Goal: Transaction & Acquisition: Purchase product/service

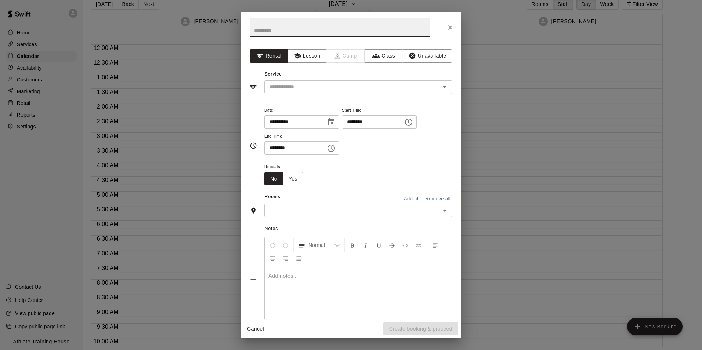
scroll to position [403, 0]
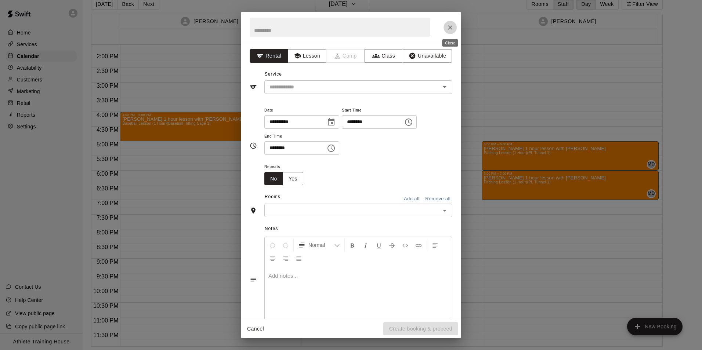
click at [454, 25] on button "Close" at bounding box center [449, 27] width 13 height 13
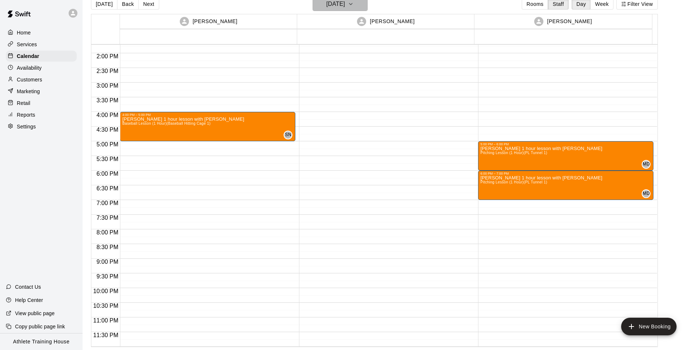
click at [368, 5] on button "[DATE]" at bounding box center [340, 4] width 55 height 14
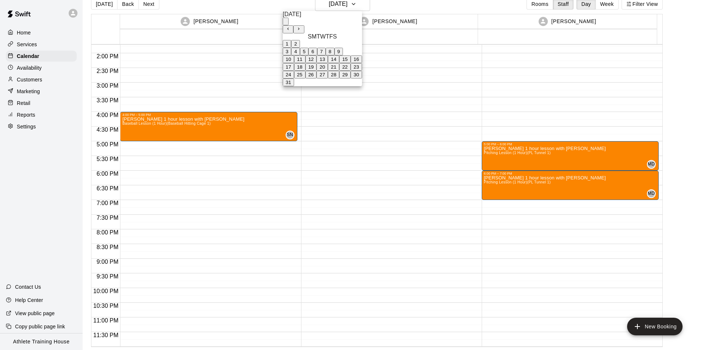
click at [339, 71] on button "21" at bounding box center [333, 67] width 11 height 8
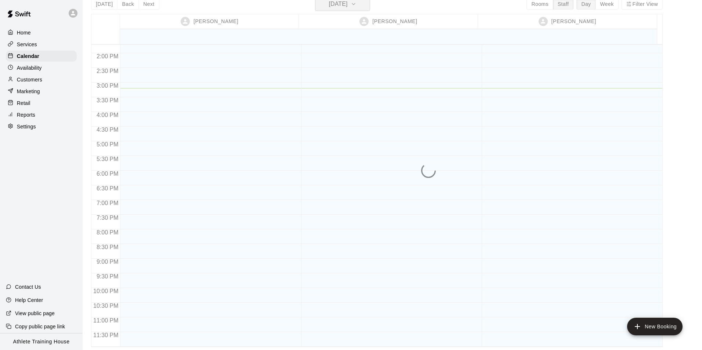
scroll to position [9, 0]
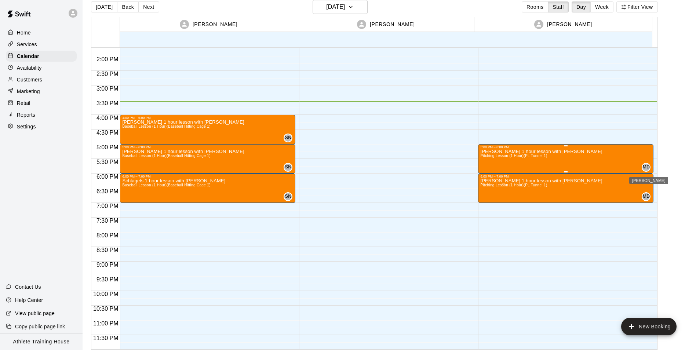
click at [645, 167] on span "MD" at bounding box center [646, 167] width 7 height 7
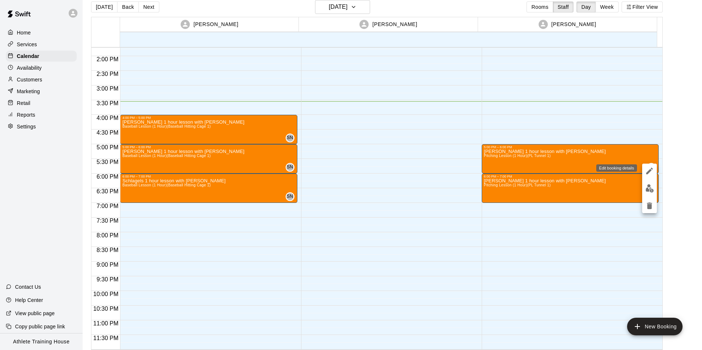
click at [649, 173] on icon "edit" at bounding box center [649, 171] width 7 height 7
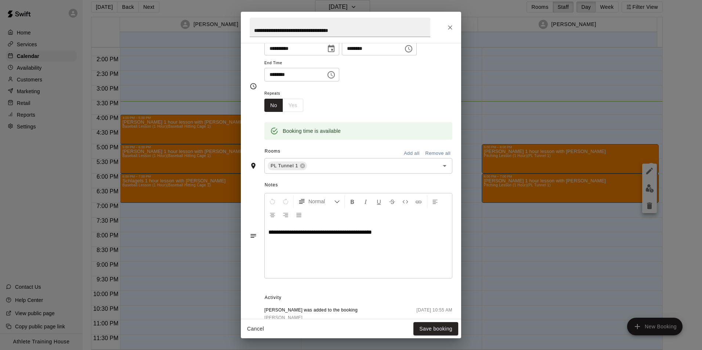
scroll to position [0, 0]
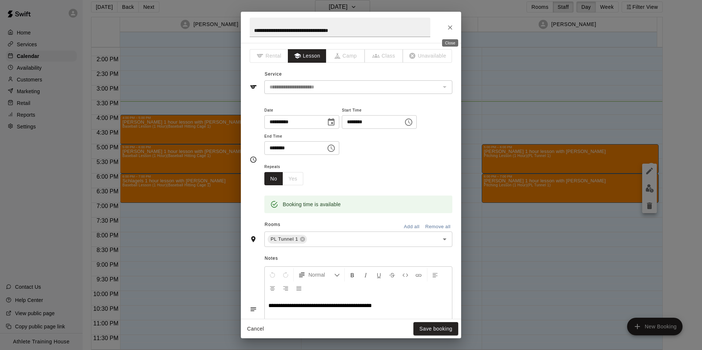
click at [448, 30] on icon "Close" at bounding box center [449, 27] width 7 height 7
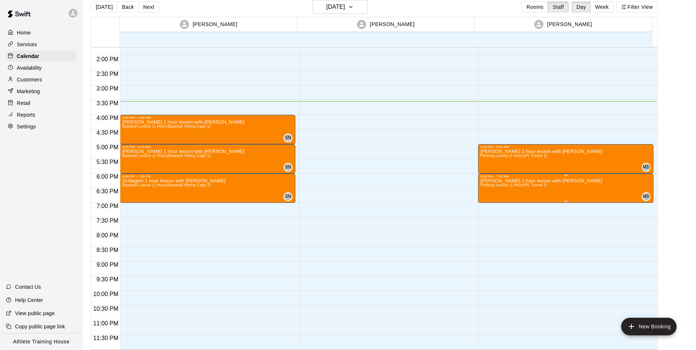
click at [642, 193] on div "MD 0" at bounding box center [645, 196] width 12 height 9
click at [653, 199] on button "edit" at bounding box center [645, 199] width 15 height 15
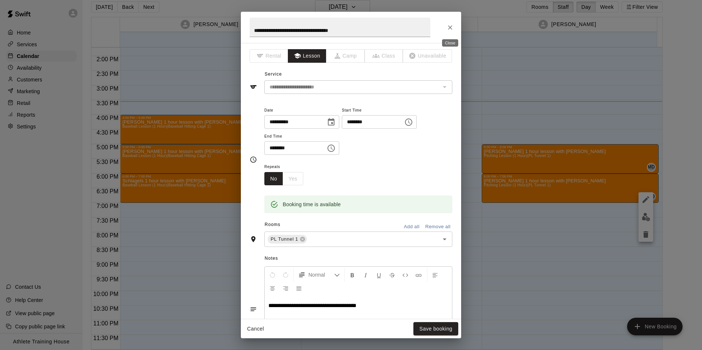
click at [453, 26] on icon "Close" at bounding box center [449, 27] width 7 height 7
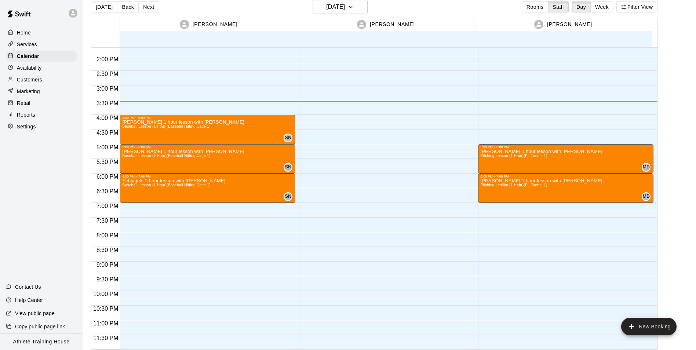
click at [6, 81] on div "Customers" at bounding box center [41, 79] width 71 height 11
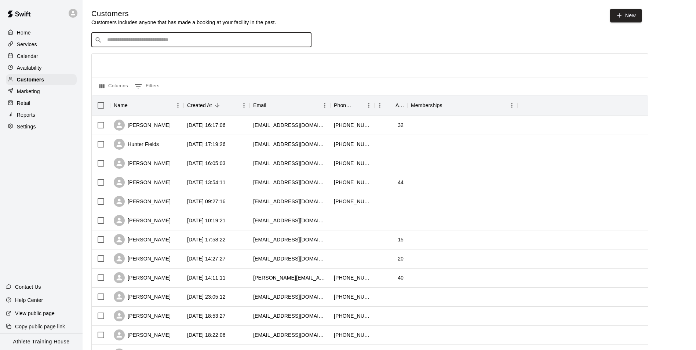
click at [149, 42] on input "Search customers by name or email" at bounding box center [206, 39] width 203 height 7
type input "***"
click at [148, 62] on span "[EMAIL_ADDRESS][DOMAIN_NAME]" at bounding box center [151, 64] width 79 height 5
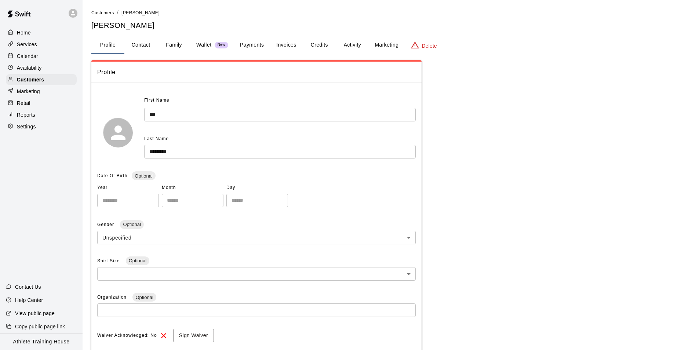
click at [251, 42] on button "Payments" at bounding box center [252, 45] width 36 height 18
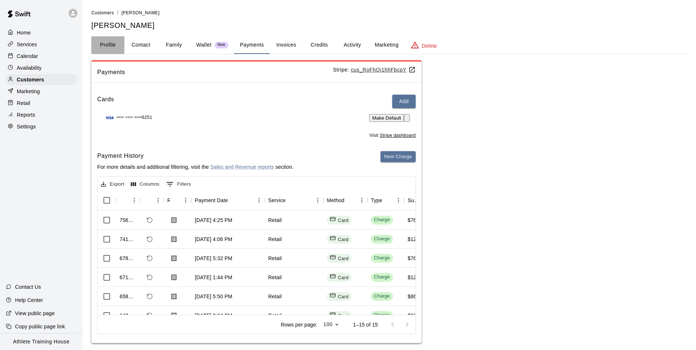
click at [111, 45] on button "Profile" at bounding box center [107, 45] width 33 height 18
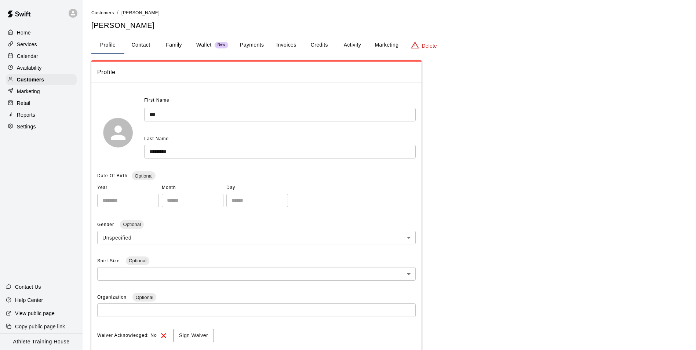
click at [43, 59] on div "Calendar" at bounding box center [41, 56] width 71 height 11
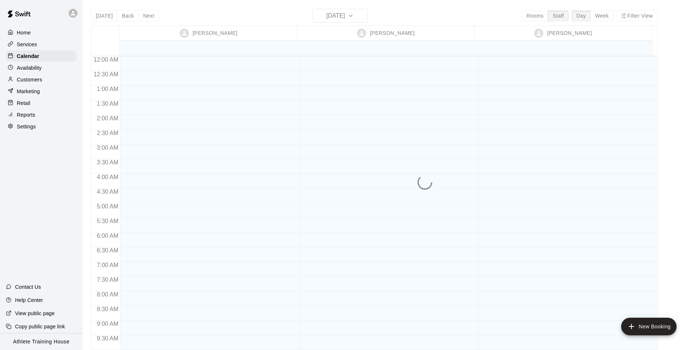
scroll to position [403, 0]
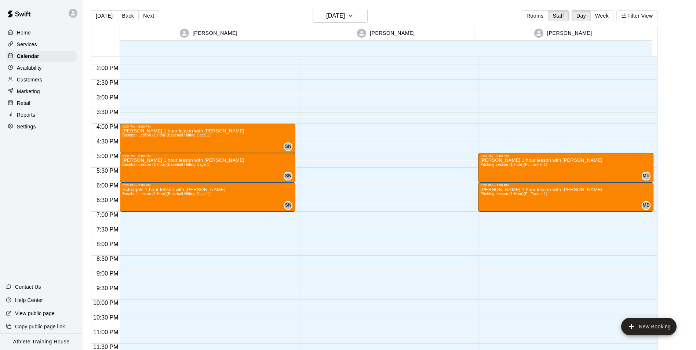
click at [44, 83] on div "Customers" at bounding box center [41, 79] width 71 height 11
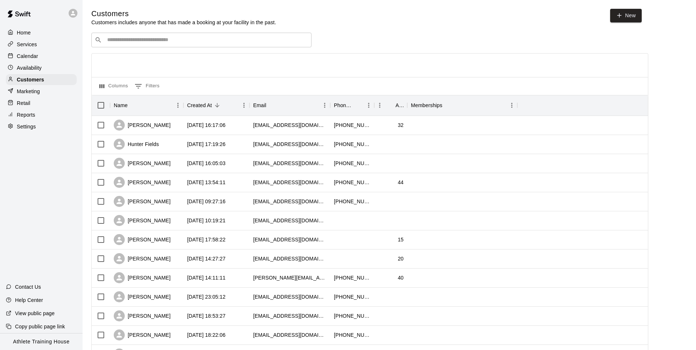
click at [173, 47] on div "​ ​" at bounding box center [201, 40] width 220 height 15
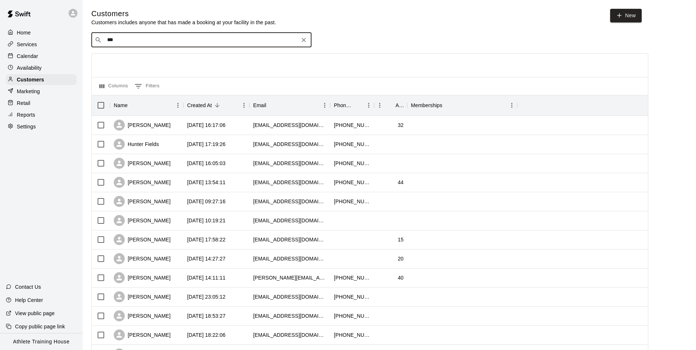
type input "****"
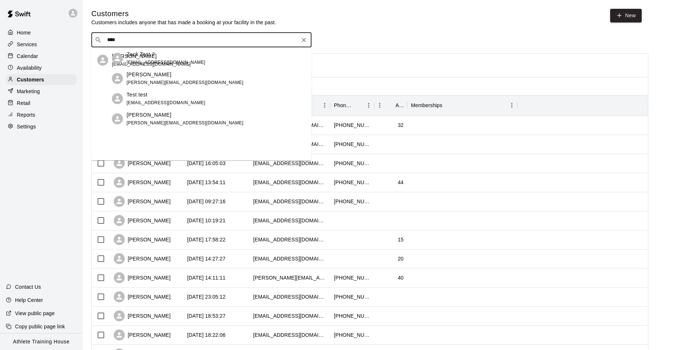
click at [161, 61] on div "[PERSON_NAME] [EMAIL_ADDRESS][DOMAIN_NAME]" at bounding box center [151, 60] width 79 height 16
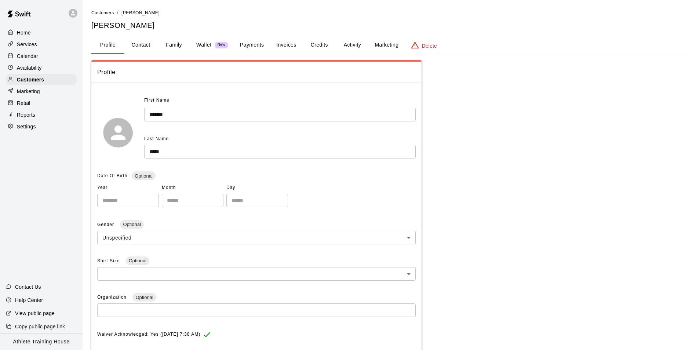
click at [265, 48] on button "Payments" at bounding box center [252, 45] width 36 height 18
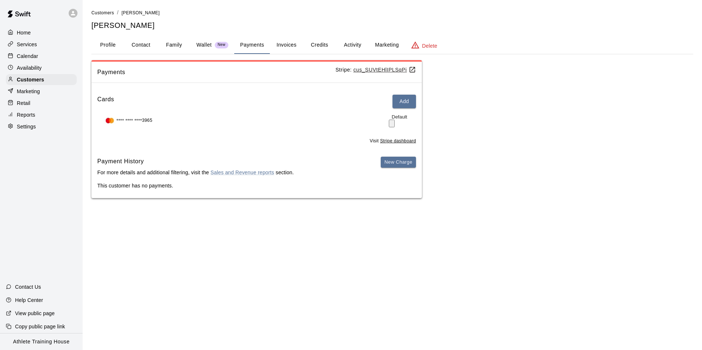
click at [106, 51] on button "Profile" at bounding box center [107, 45] width 33 height 18
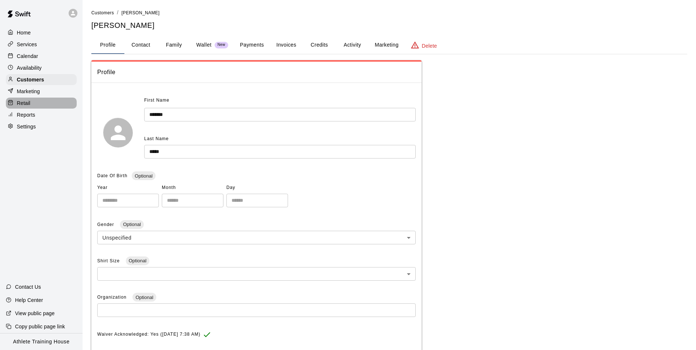
click at [55, 105] on div "Retail" at bounding box center [41, 103] width 71 height 11
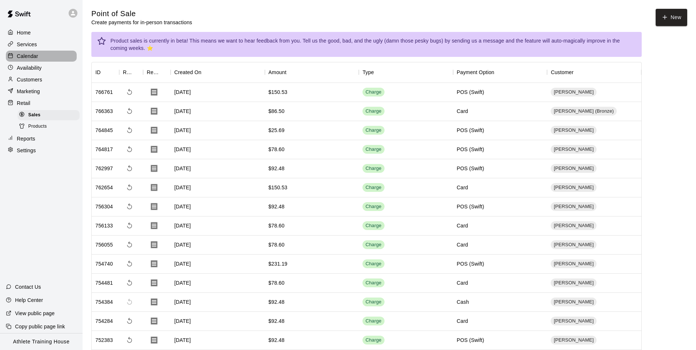
click at [17, 58] on p "Calendar" at bounding box center [27, 55] width 21 height 7
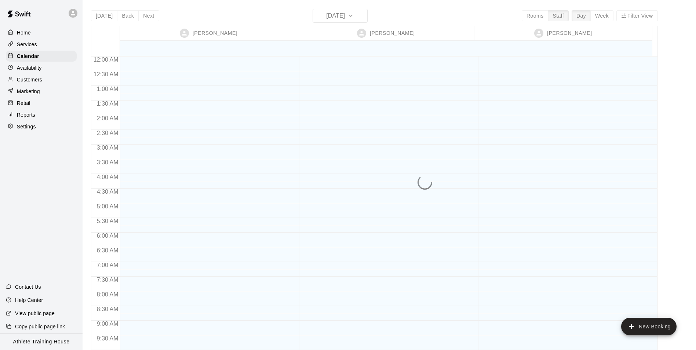
scroll to position [403, 0]
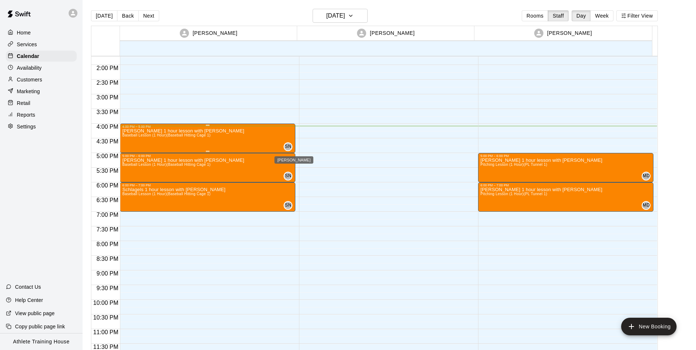
click at [289, 144] on span "SN" at bounding box center [288, 146] width 6 height 7
click at [290, 149] on icon "edit" at bounding box center [291, 150] width 9 height 9
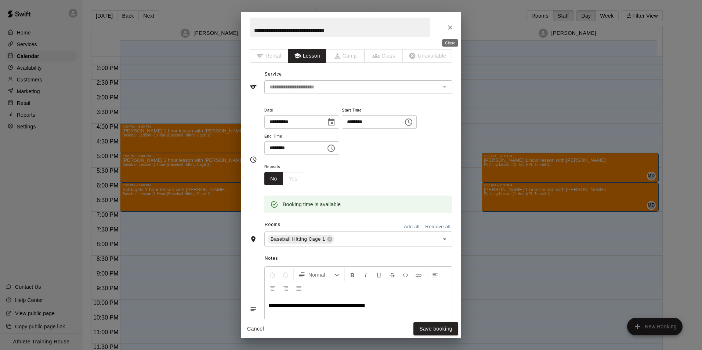
click at [449, 27] on icon "Close" at bounding box center [449, 27] width 7 height 7
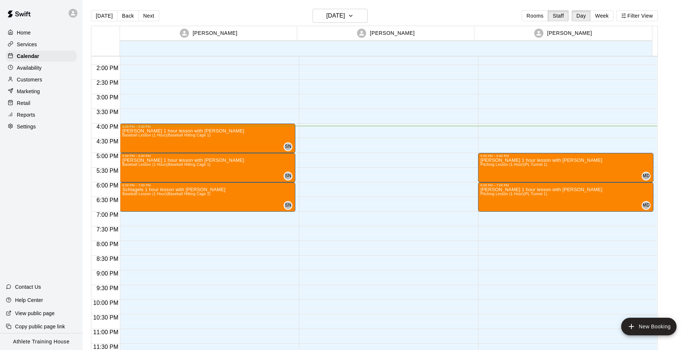
click at [33, 79] on p "Customers" at bounding box center [29, 79] width 25 height 7
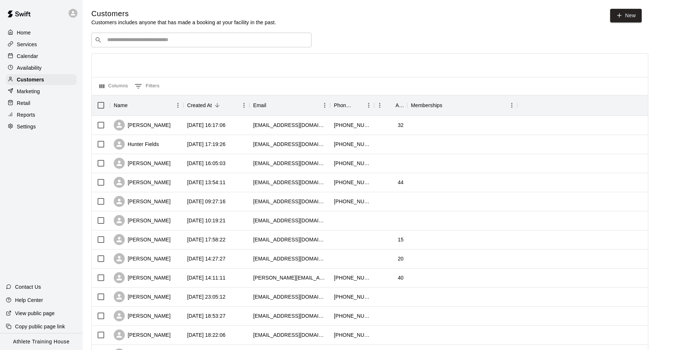
click at [168, 41] on input "Search customers by name or email" at bounding box center [206, 39] width 203 height 7
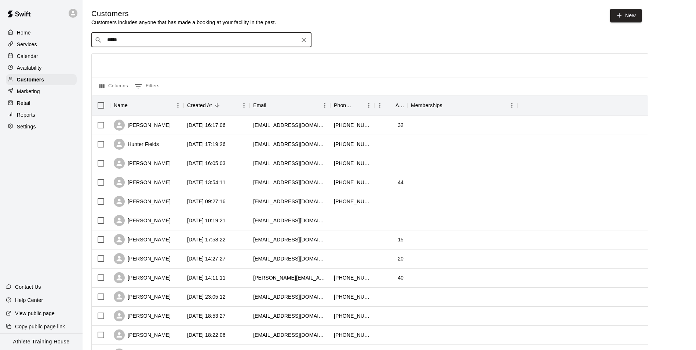
type input "****"
drag, startPoint x: 170, startPoint y: 50, endPoint x: 169, endPoint y: 58, distance: 8.5
click at [169, 58] on div "[PERSON_NAME] [EMAIL_ADDRESS][DOMAIN_NAME]" at bounding box center [209, 60] width 194 height 16
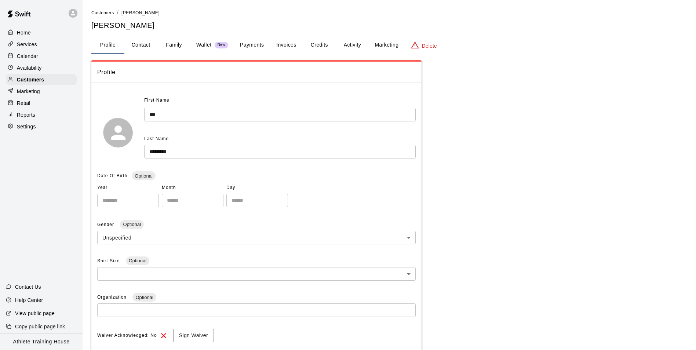
click at [263, 43] on button "Payments" at bounding box center [252, 45] width 36 height 18
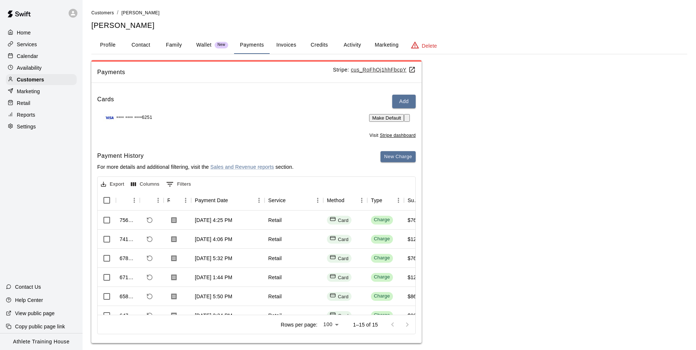
click at [28, 100] on div "Retail" at bounding box center [41, 103] width 71 height 11
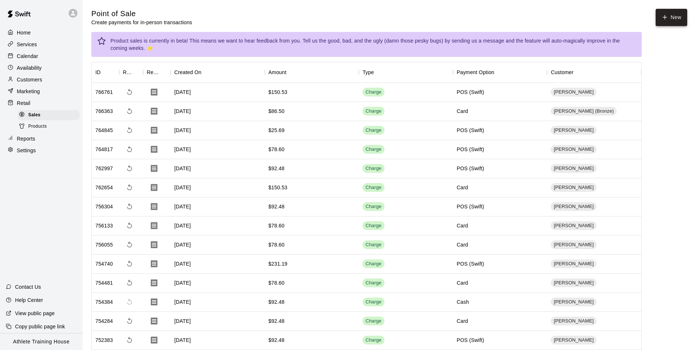
click at [663, 15] on icon "button" at bounding box center [665, 17] width 7 height 7
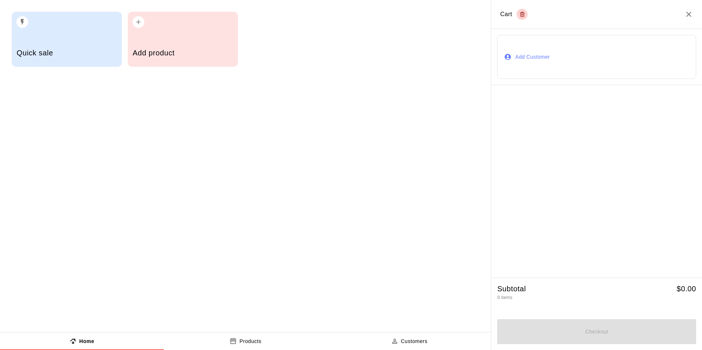
click at [531, 52] on button "Add Customer" at bounding box center [596, 57] width 199 height 44
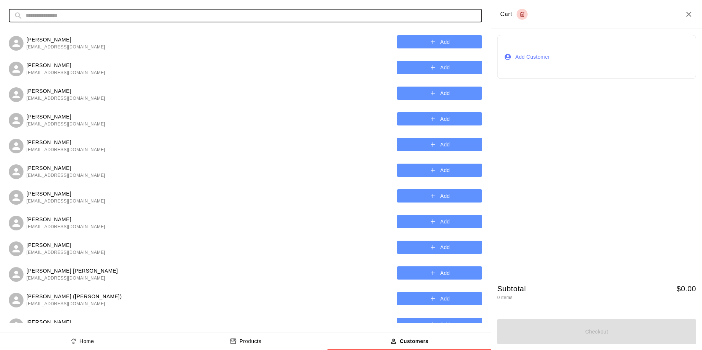
click at [288, 15] on input "text" at bounding box center [251, 16] width 451 height 14
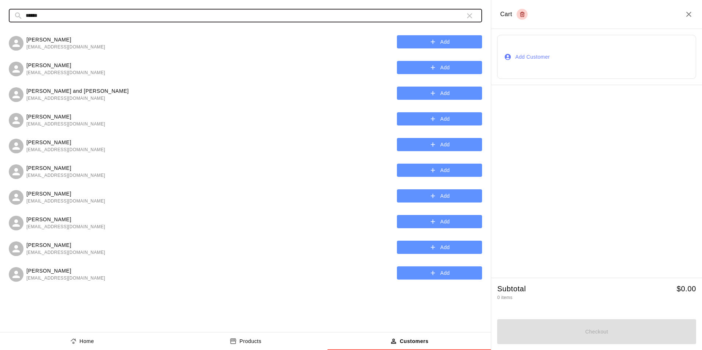
type input "******"
click at [415, 68] on button "Add" at bounding box center [439, 68] width 85 height 14
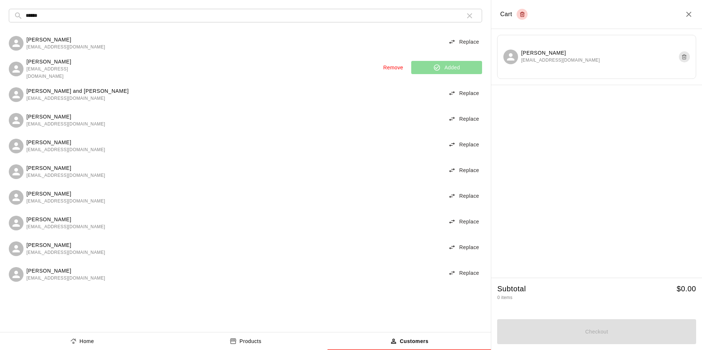
click at [130, 340] on button "Home" at bounding box center [82, 342] width 164 height 18
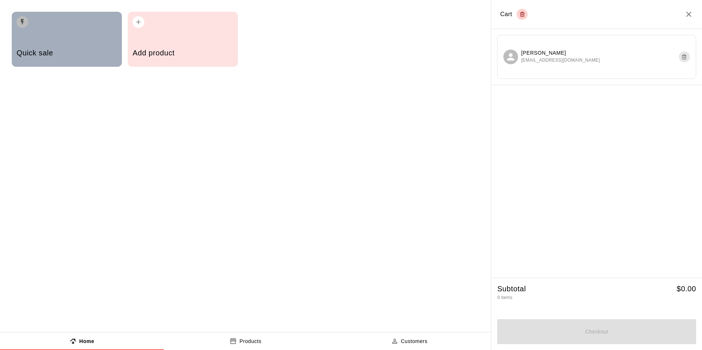
click at [81, 40] on div "Quick sale" at bounding box center [67, 39] width 110 height 55
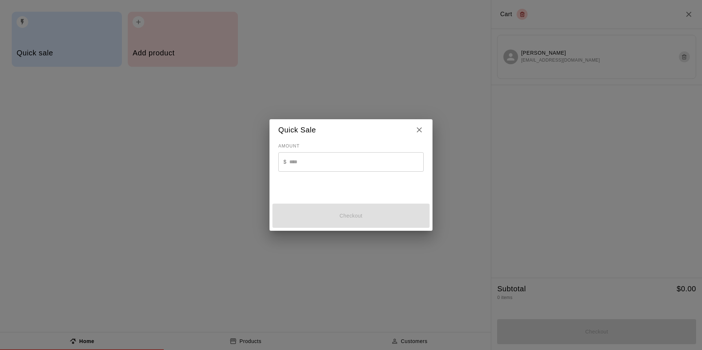
click at [296, 167] on input "text" at bounding box center [356, 161] width 134 height 19
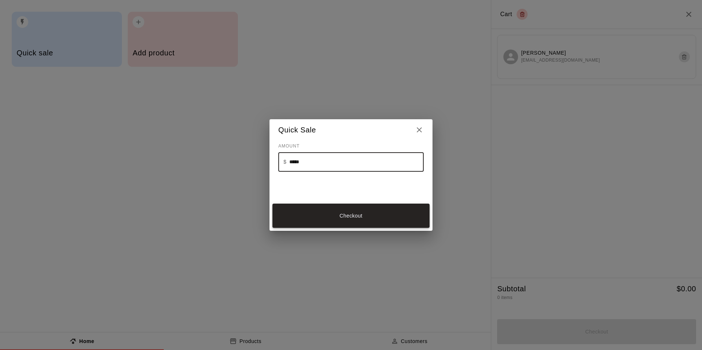
type input "*****"
click at [349, 209] on button "Checkout" at bounding box center [350, 216] width 157 height 25
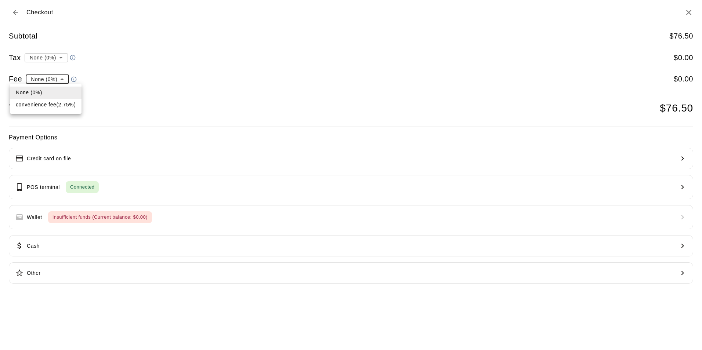
click at [50, 101] on li "convenience fee ( 2.75 % )" at bounding box center [46, 105] width 72 height 12
type input "**********"
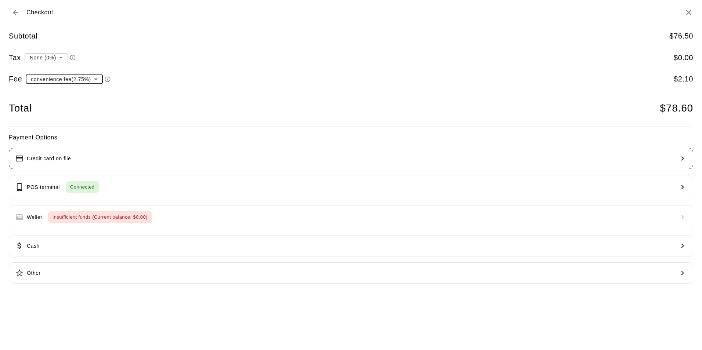
click at [114, 162] on button "Credit card on file" at bounding box center [351, 158] width 684 height 21
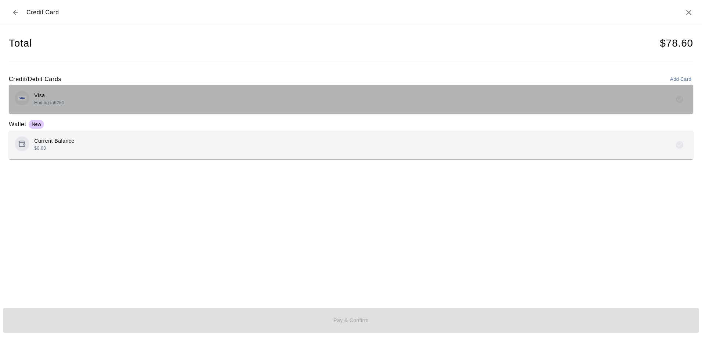
click at [127, 102] on div "Visa Ending in 6251" at bounding box center [351, 99] width 673 height 17
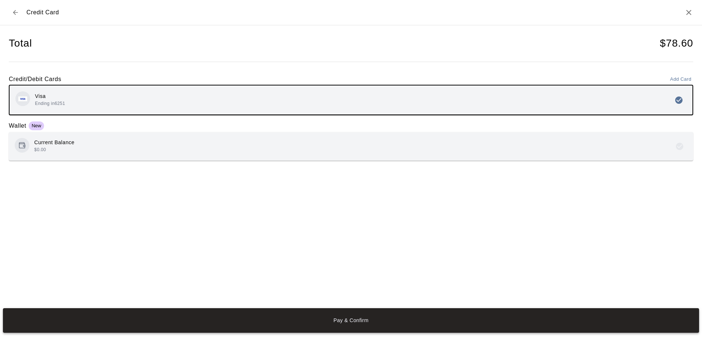
click at [180, 317] on button "Pay & Confirm" at bounding box center [351, 320] width 696 height 25
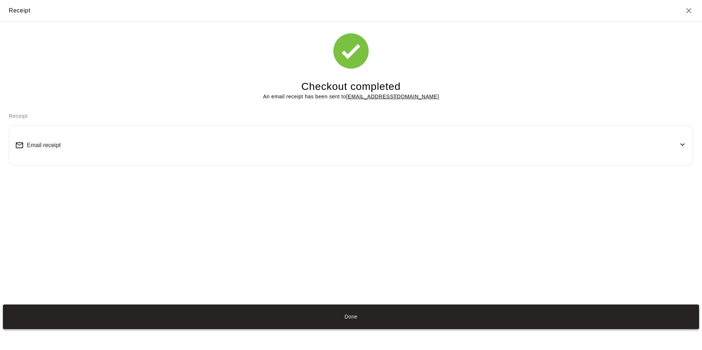
click at [264, 319] on button "Done" at bounding box center [351, 317] width 696 height 25
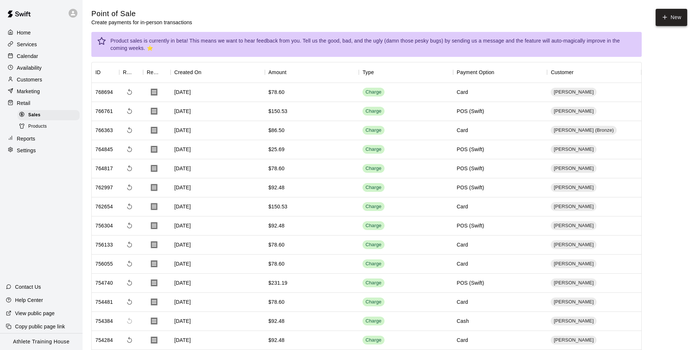
click at [665, 17] on icon "button" at bounding box center [665, 17] width 7 height 7
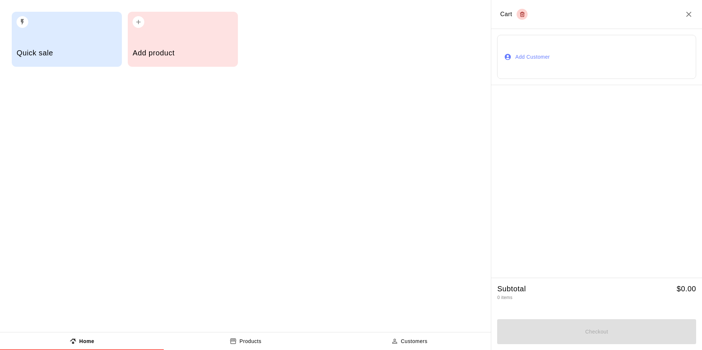
click at [534, 57] on button "Add Customer" at bounding box center [596, 57] width 199 height 44
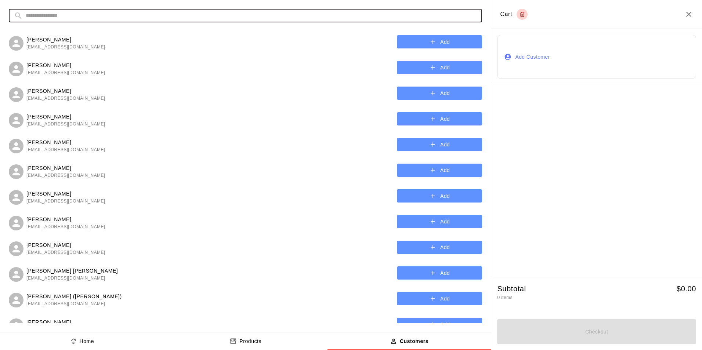
click at [238, 15] on input "text" at bounding box center [251, 16] width 451 height 14
click at [153, 17] on input "text" at bounding box center [251, 16] width 451 height 14
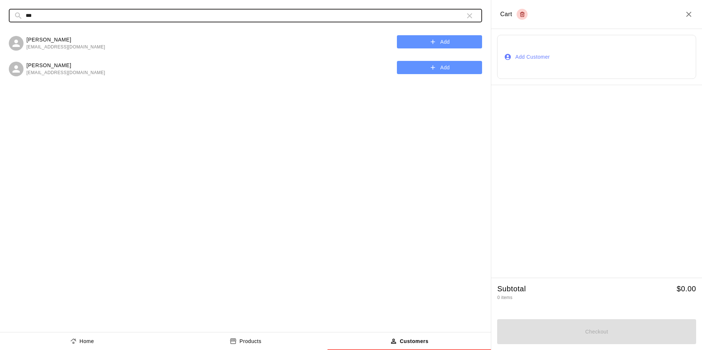
type input "***"
click at [426, 43] on button "Add" at bounding box center [439, 42] width 85 height 14
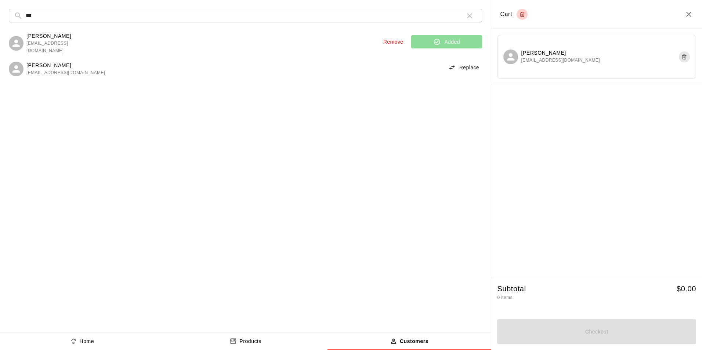
click at [82, 344] on p "Home" at bounding box center [87, 342] width 15 height 8
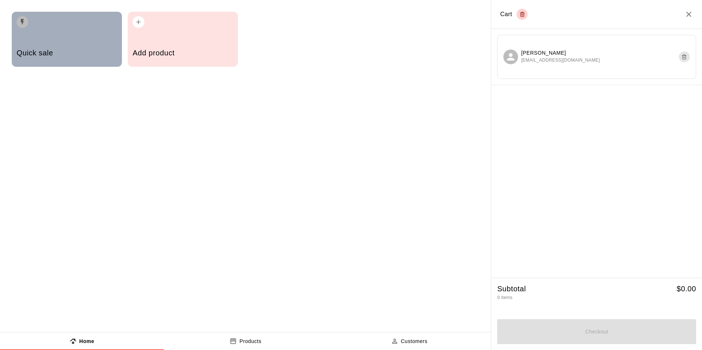
click at [57, 56] on h5 "Quick sale" at bounding box center [67, 53] width 100 height 10
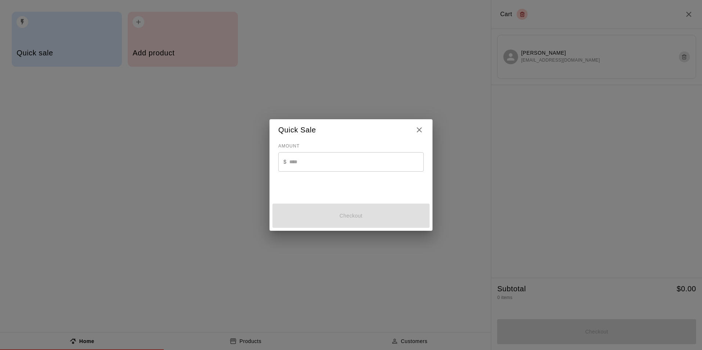
click at [358, 165] on input "text" at bounding box center [356, 161] width 134 height 19
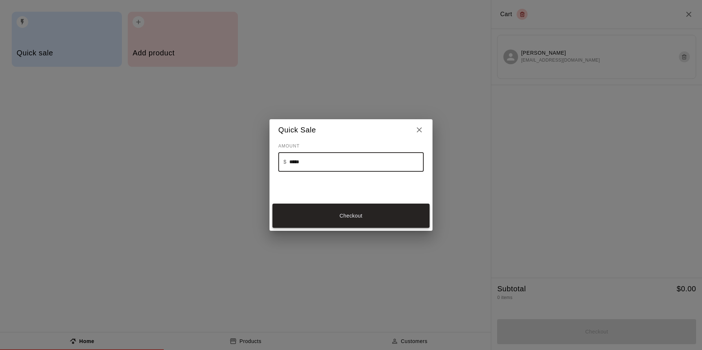
type input "*****"
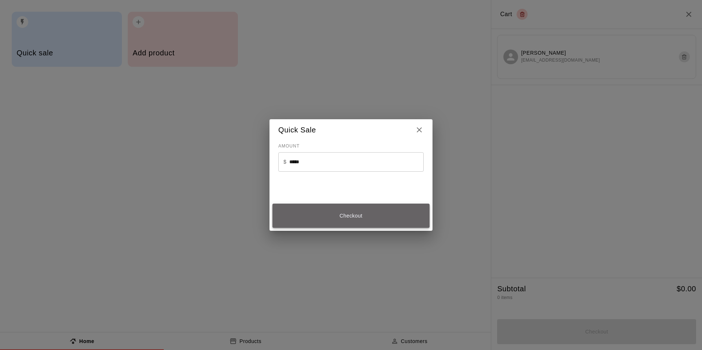
click at [359, 213] on button "Checkout" at bounding box center [350, 216] width 157 height 25
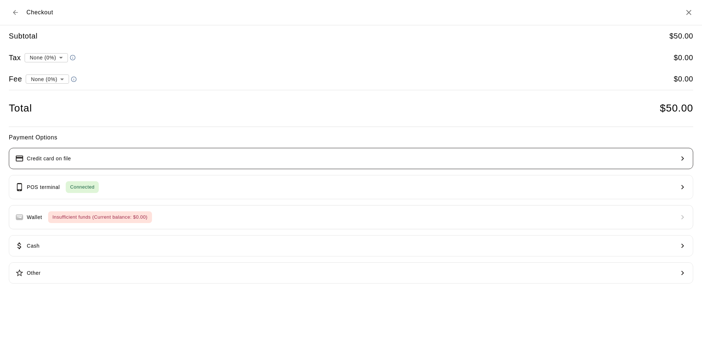
click at [103, 159] on button "Credit card on file" at bounding box center [351, 158] width 684 height 21
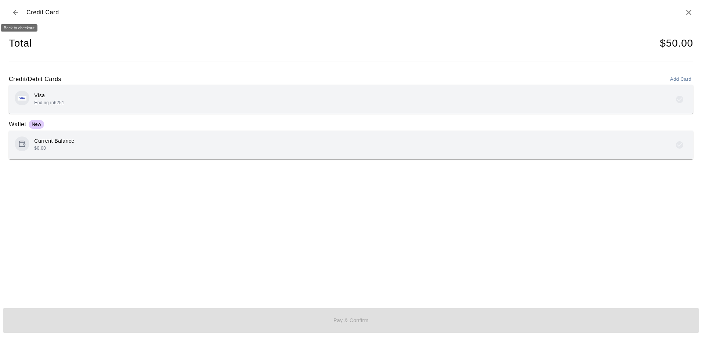
click at [16, 14] on icon "Back to checkout" at bounding box center [15, 12] width 7 height 7
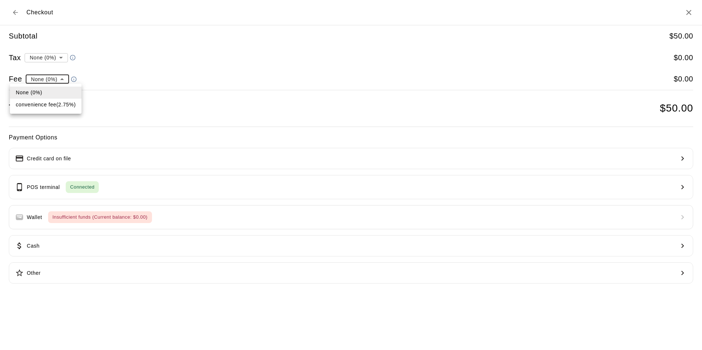
click at [51, 105] on li "convenience fee ( 2.75 % )" at bounding box center [46, 105] width 72 height 12
type input "**********"
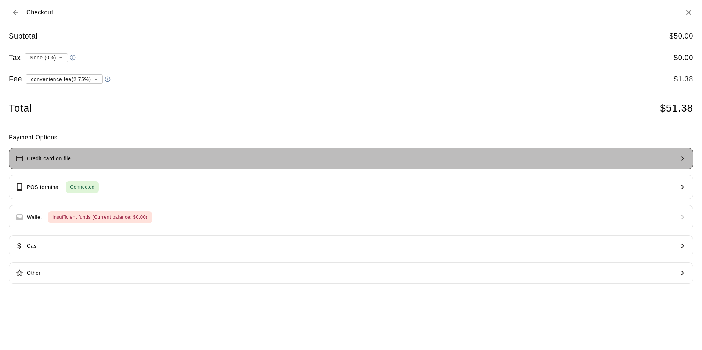
click at [165, 156] on button "Credit card on file" at bounding box center [351, 158] width 684 height 21
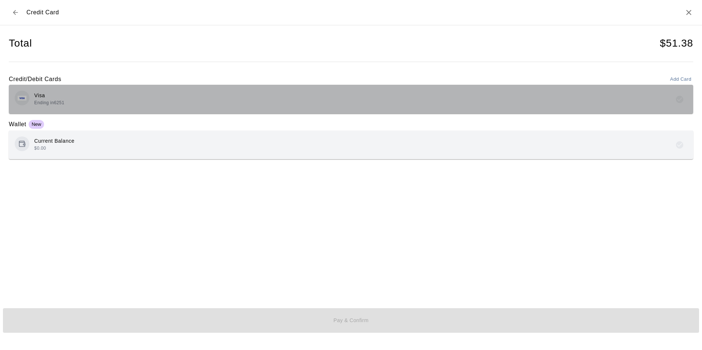
click at [215, 102] on div "Visa Ending in 6251" at bounding box center [351, 99] width 673 height 17
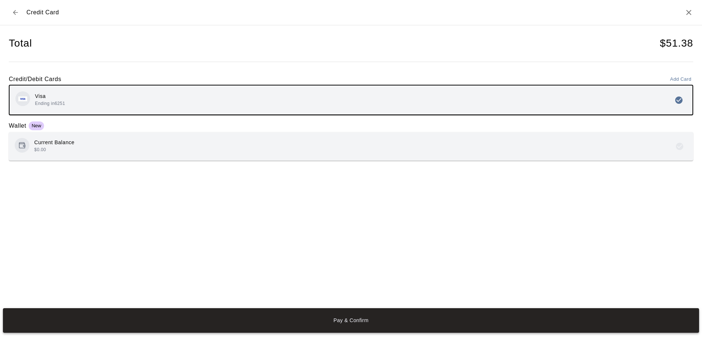
click at [353, 321] on button "Pay & Confirm" at bounding box center [351, 320] width 696 height 25
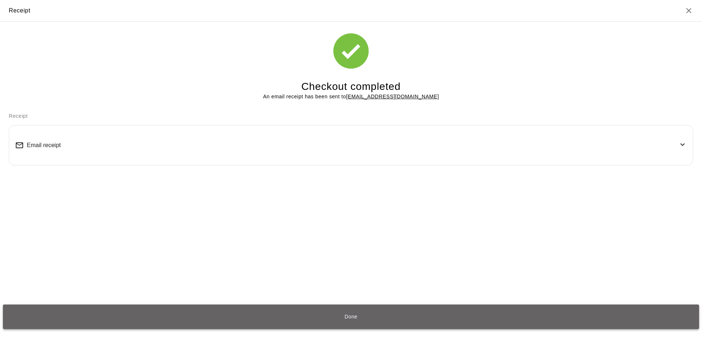
click at [355, 317] on button "Done" at bounding box center [351, 317] width 696 height 25
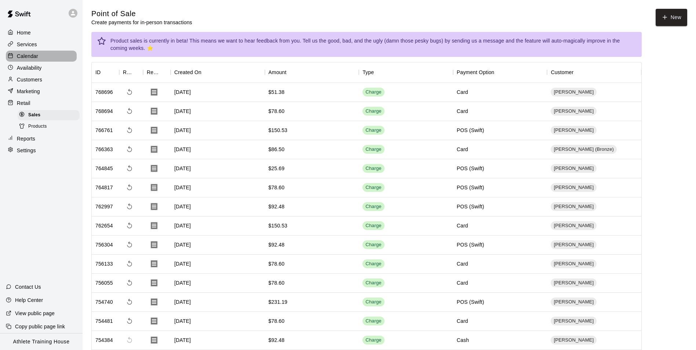
click at [24, 57] on p "Calendar" at bounding box center [27, 55] width 21 height 7
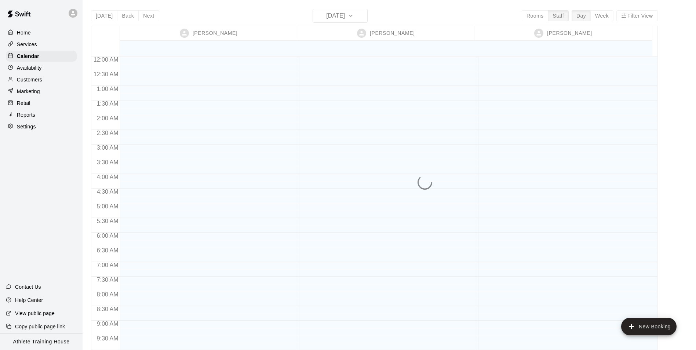
scroll to position [403, 0]
